Goal: Communication & Community: Participate in discussion

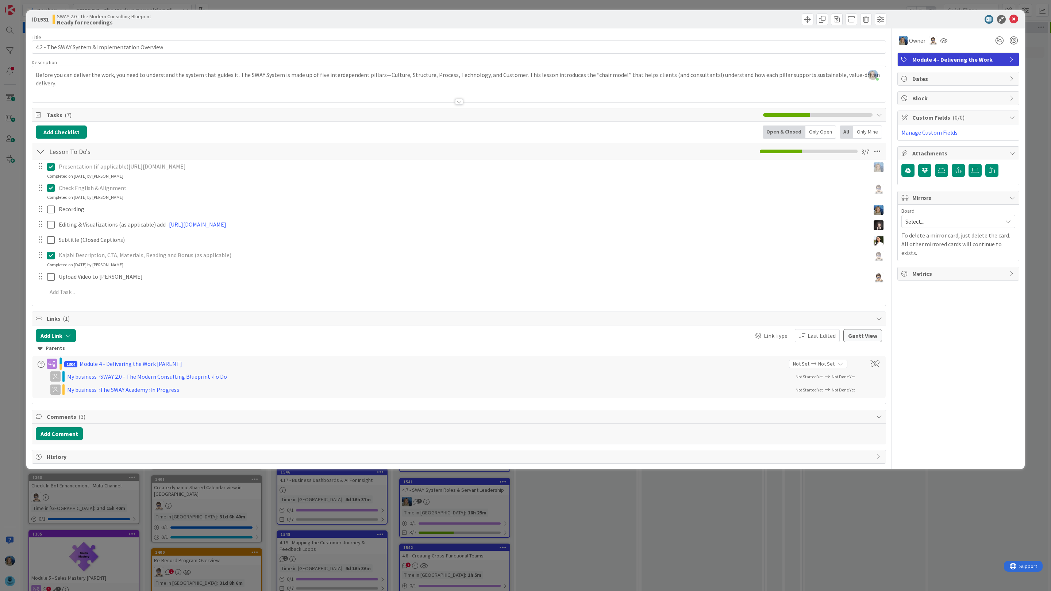
scroll to position [0, 83]
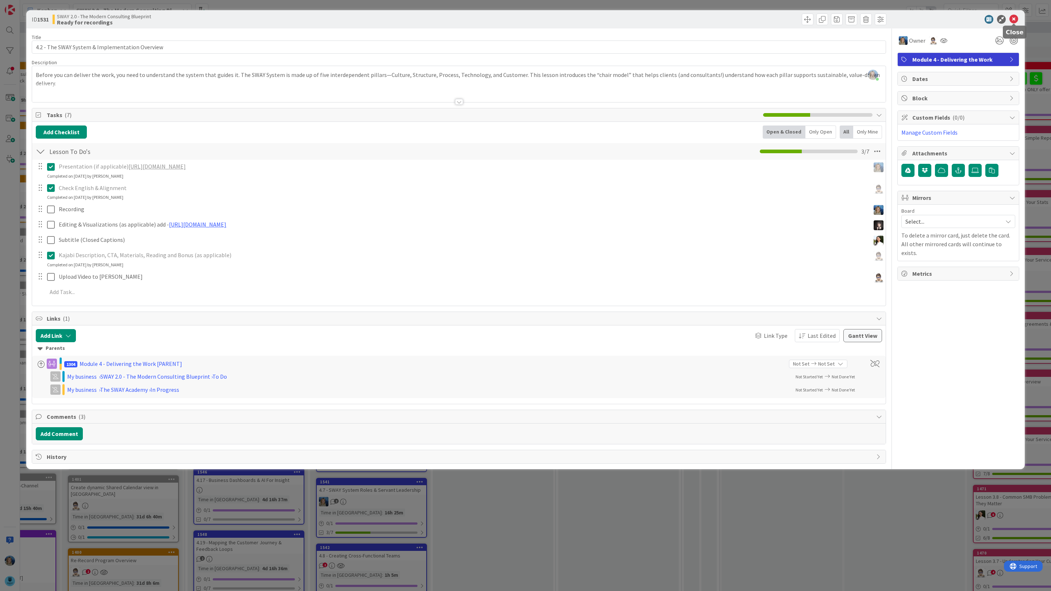
click at [1017, 17] on icon at bounding box center [1013, 19] width 9 height 9
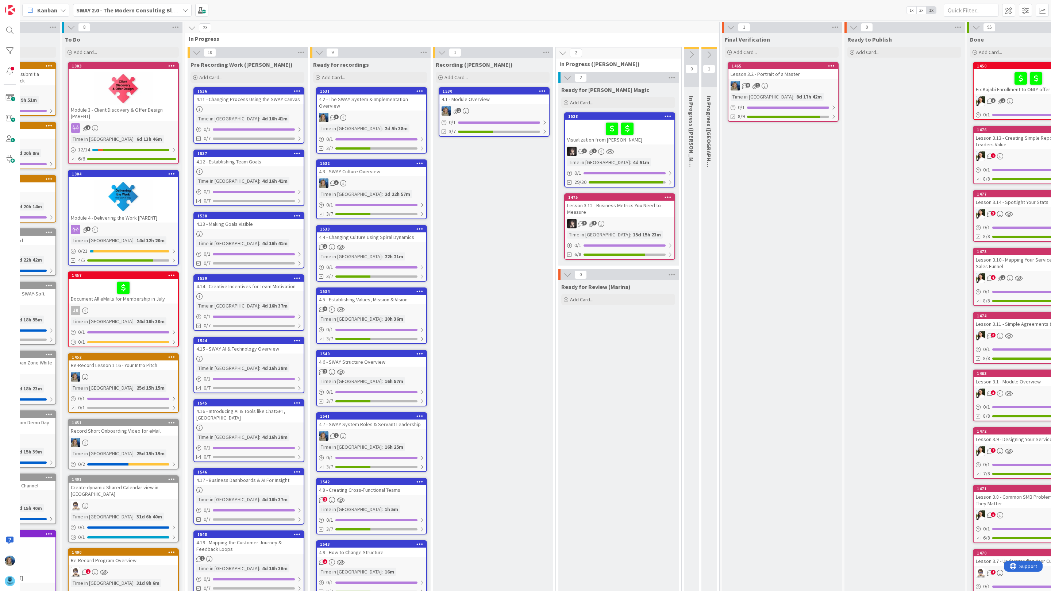
click at [501, 101] on div "4.1 - Module Overview" at bounding box center [493, 99] width 109 height 9
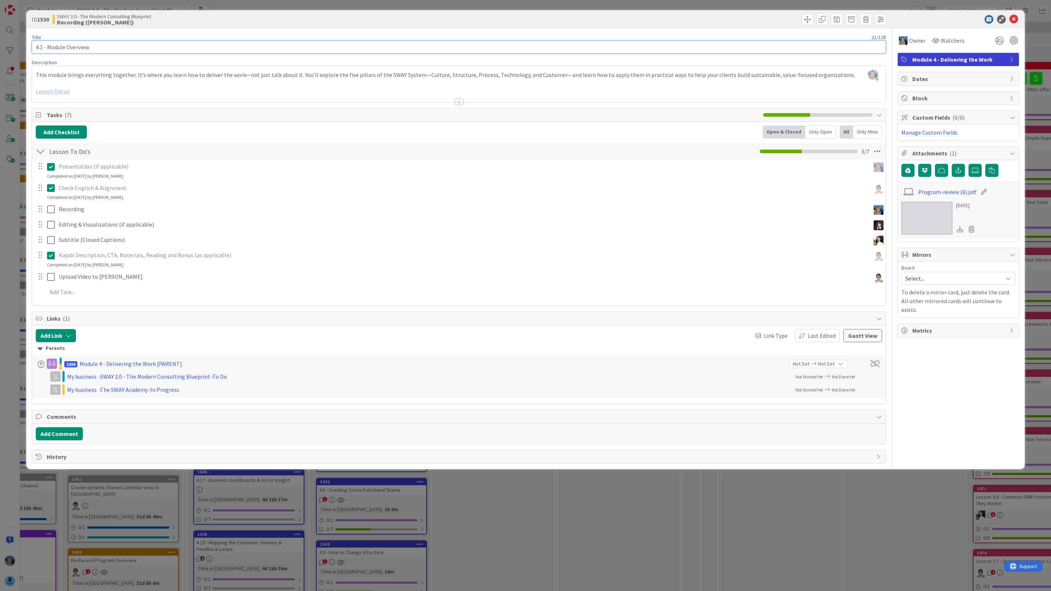
drag, startPoint x: 121, startPoint y: 46, endPoint x: 26, endPoint y: 46, distance: 94.9
click at [26, 46] on div "ID 1530 SWAY 2.0 - The Modern Consulting Blueprint Recording (Marina) Title 21 …" at bounding box center [525, 239] width 998 height 459
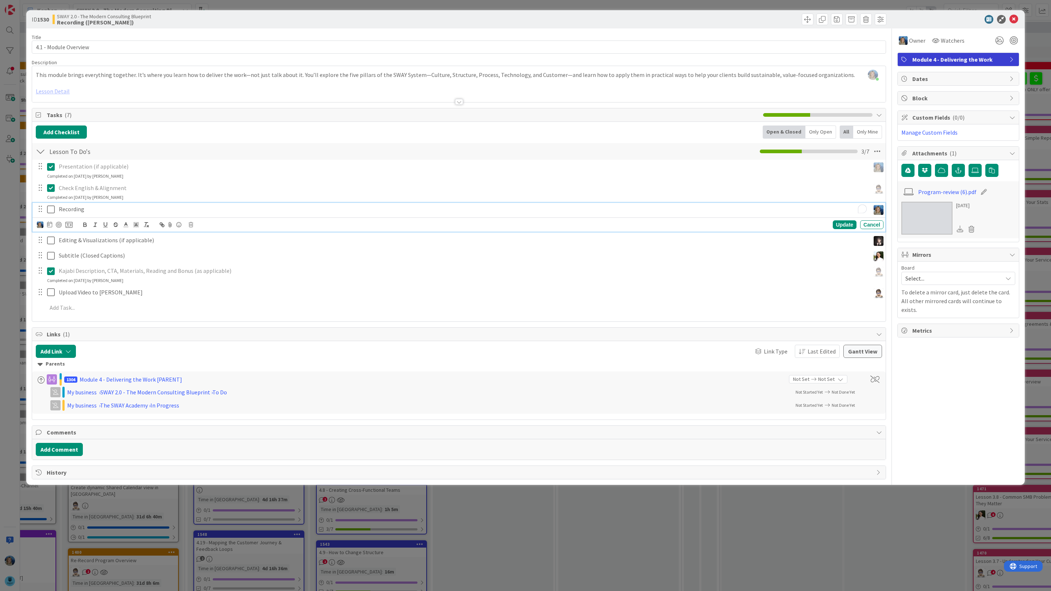
click at [92, 211] on p "Recording" at bounding box center [463, 209] width 808 height 8
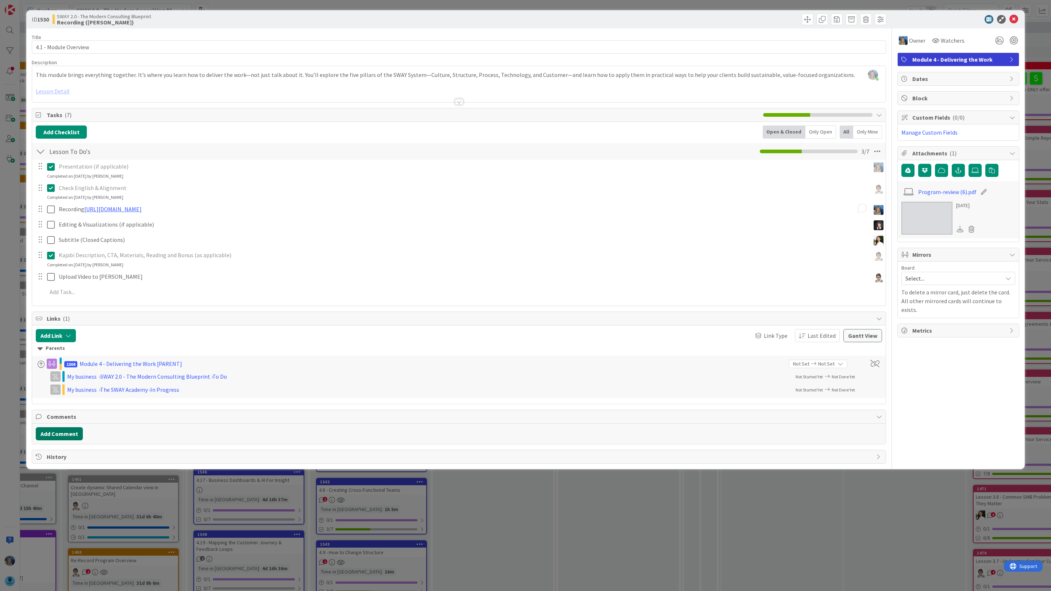
click at [75, 453] on div "Title 21 / 128 4.1 - Module Overview Description [PERSON_NAME] just joined This…" at bounding box center [459, 245] width 854 height 435
click at [67, 434] on button "Add Comment" at bounding box center [59, 433] width 47 height 13
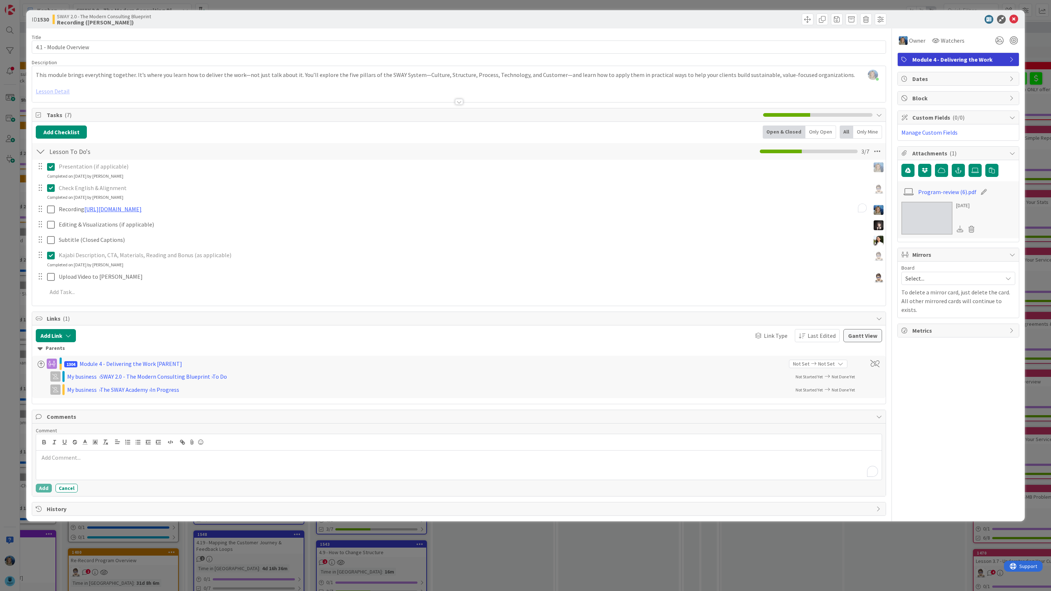
click at [80, 462] on p "To enrich screen reader interactions, please activate Accessibility in Grammarl…" at bounding box center [459, 458] width 840 height 8
click at [90, 559] on li "[PERSON_NAME]" at bounding box center [97, 555] width 116 height 14
click at [128, 457] on p "﻿ @ [PERSON_NAME] ﻿ let me know what yiu think - [URL][DOMAIN_NAME]" at bounding box center [459, 459] width 840 height 10
click at [421, 467] on div "﻿ @ [PERSON_NAME] ﻿ let me know what you think - [URL][DOMAIN_NAME]" at bounding box center [458, 465] width 845 height 29
click at [47, 491] on button "Add" at bounding box center [44, 488] width 16 height 9
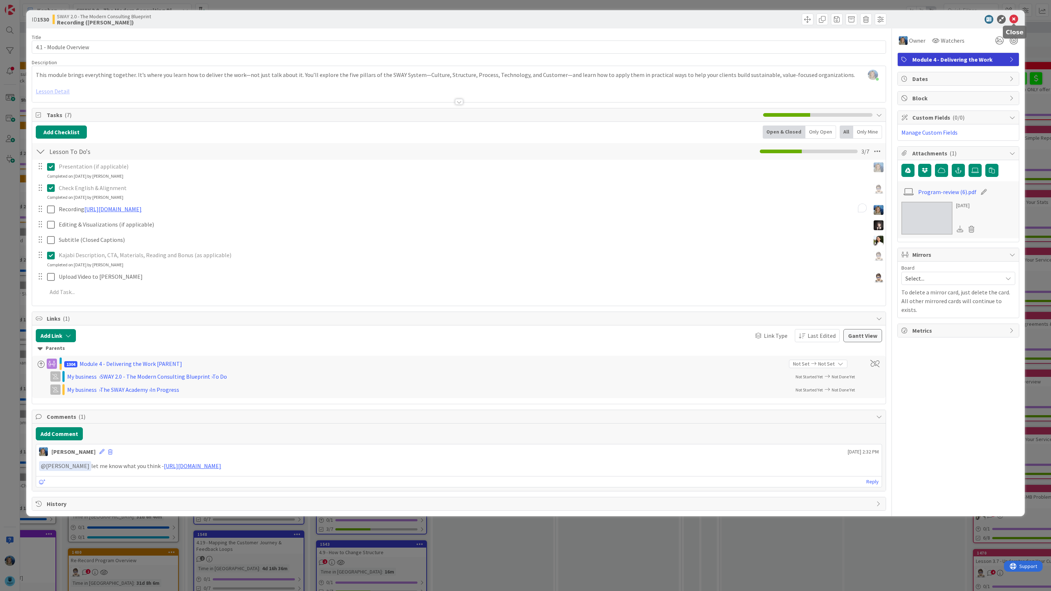
click at [1015, 19] on icon at bounding box center [1013, 19] width 9 height 9
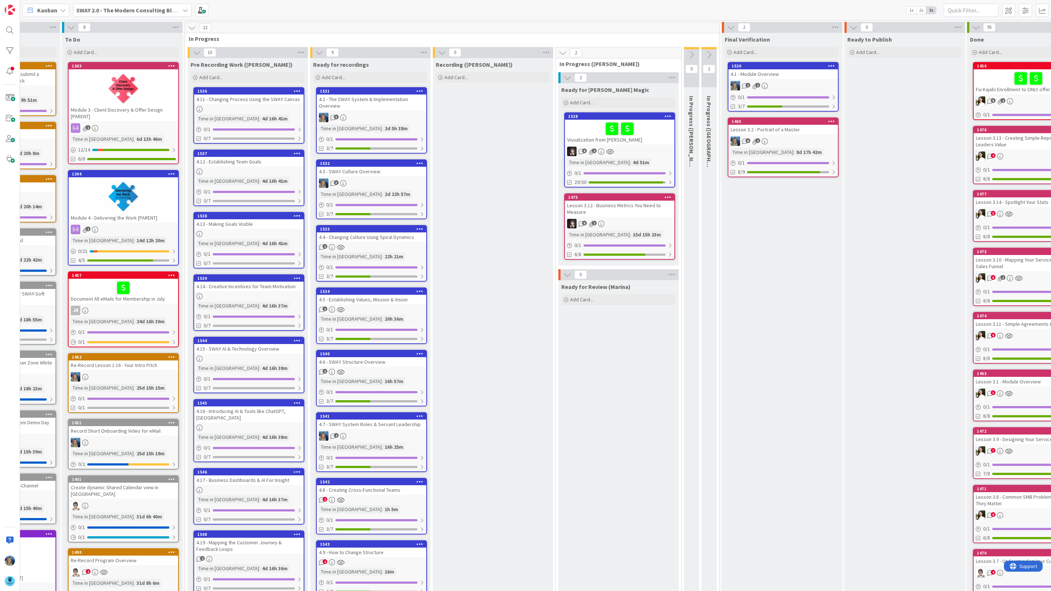
click at [380, 96] on div "4.2 - The SWAY System & Implementation Overview" at bounding box center [371, 103] width 109 height 16
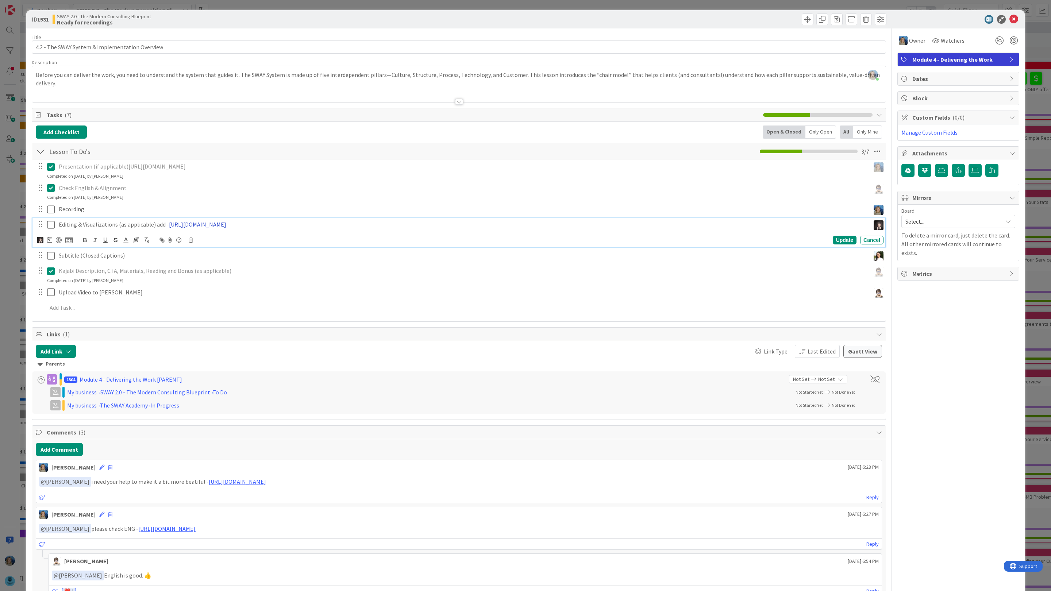
click at [226, 227] on link "[URL][DOMAIN_NAME]" at bounding box center [197, 224] width 57 height 7
click at [260, 192] on p "Check English & Alignment" at bounding box center [463, 188] width 808 height 8
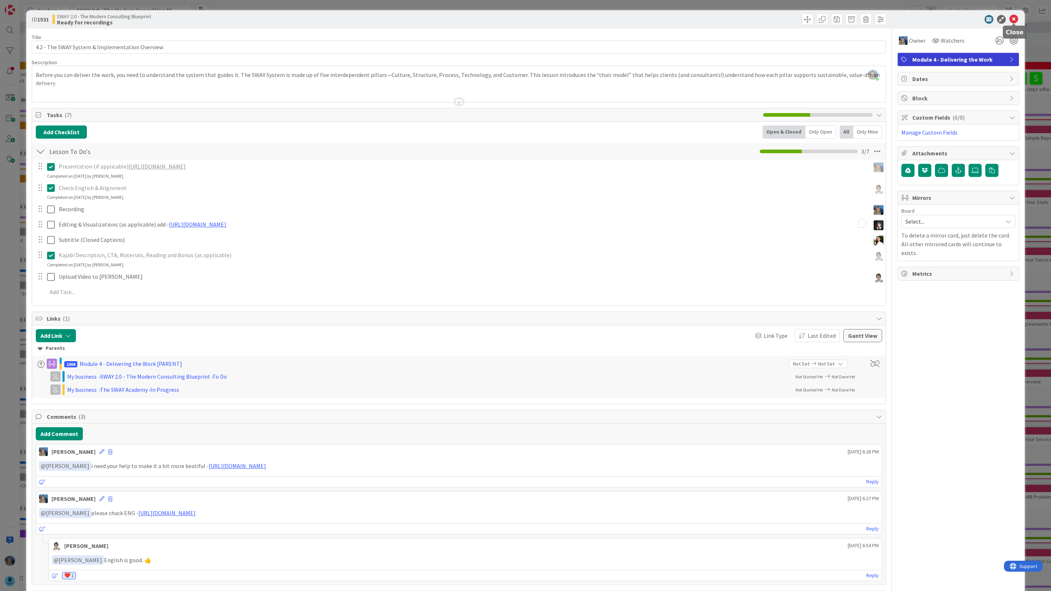
click at [1016, 16] on icon at bounding box center [1013, 19] width 9 height 9
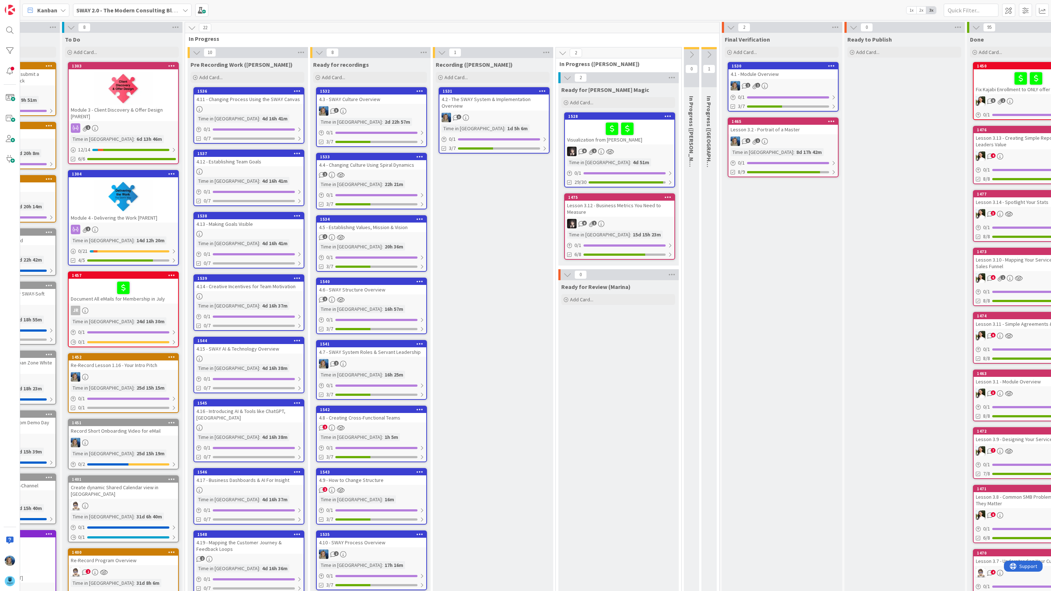
click at [508, 105] on div "4.2 - The SWAY System & Implementation Overview" at bounding box center [493, 103] width 109 height 16
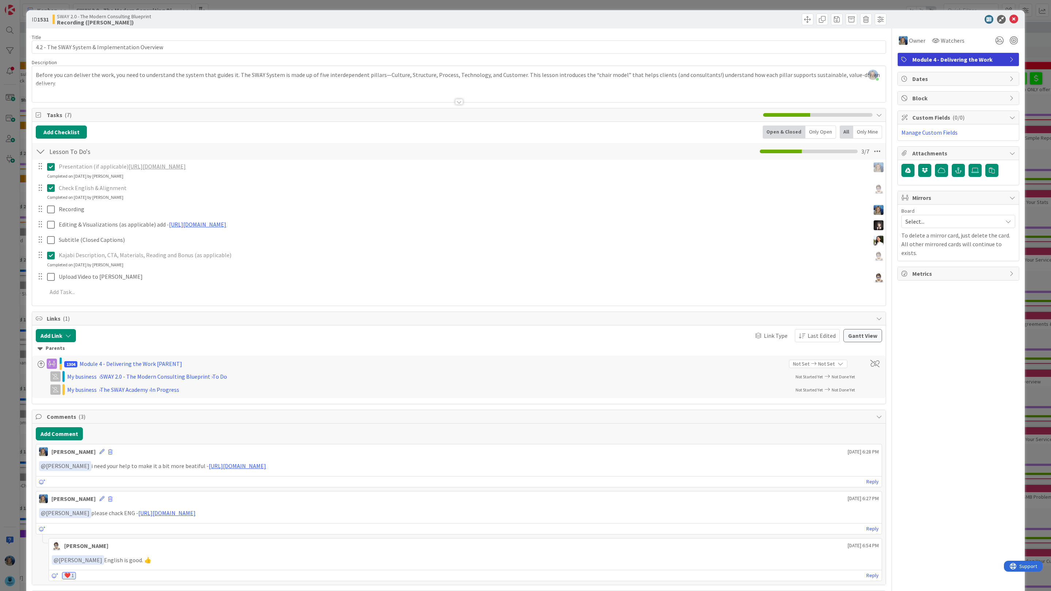
click at [154, 169] on link "[URL][DOMAIN_NAME]" at bounding box center [156, 166] width 57 height 7
click at [1013, 17] on icon at bounding box center [1013, 19] width 9 height 9
